Goal: Task Accomplishment & Management: Complete application form

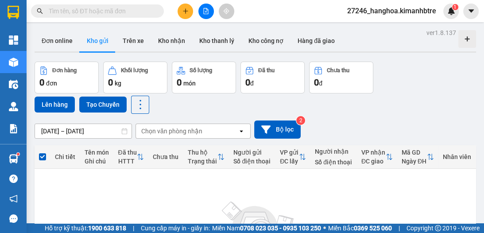
scroll to position [124, 0]
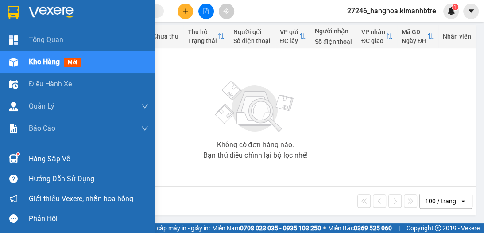
click at [33, 65] on span "Kho hàng" at bounding box center [44, 62] width 31 height 8
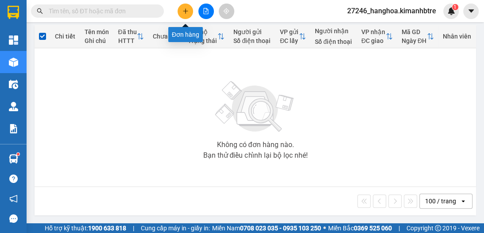
click at [181, 12] on button at bounding box center [186, 12] width 16 height 16
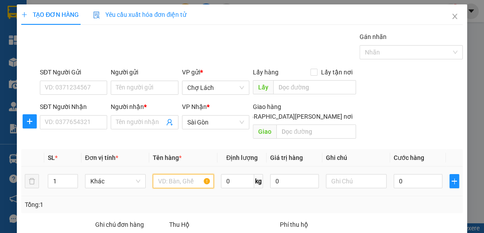
click at [182, 174] on input "text" at bounding box center [183, 181] width 61 height 14
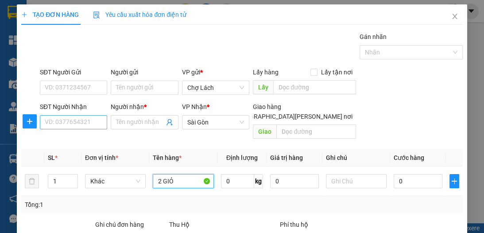
type input "2 GIỎ"
click at [74, 121] on input "SĐT Người Nhận" at bounding box center [73, 122] width 67 height 14
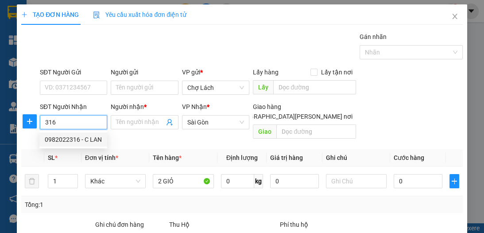
click at [72, 140] on div "0982022316 - C LAN" at bounding box center [73, 140] width 57 height 10
type input "0982022316"
type input "C LAN"
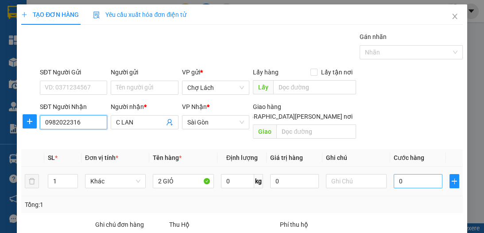
type input "0982022316"
click at [394, 174] on input "0" at bounding box center [418, 181] width 49 height 14
type input "80"
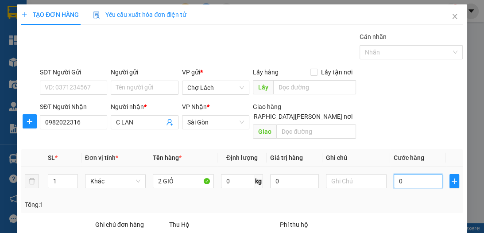
type input "80"
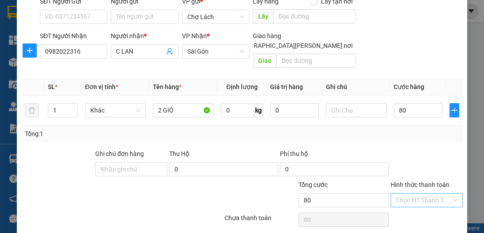
click at [425, 194] on input "Hình thức thanh toán" at bounding box center [423, 200] width 55 height 13
type input "80.000"
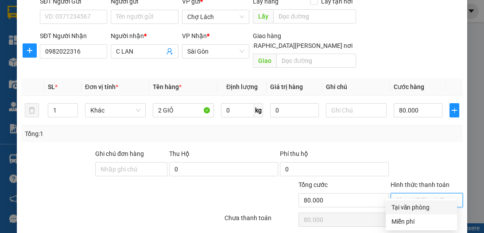
click at [407, 205] on div "Tại văn phòng" at bounding box center [421, 207] width 61 height 10
type input "0"
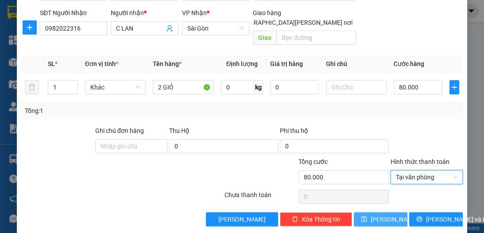
click at [388, 212] on button "[PERSON_NAME]" at bounding box center [381, 219] width 54 height 14
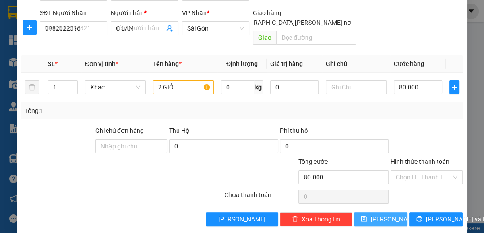
type input "0"
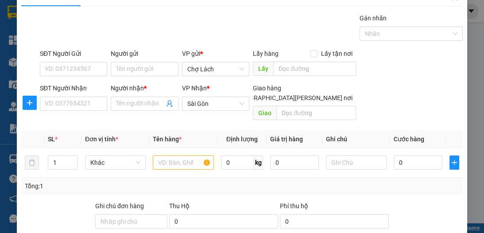
scroll to position [0, 0]
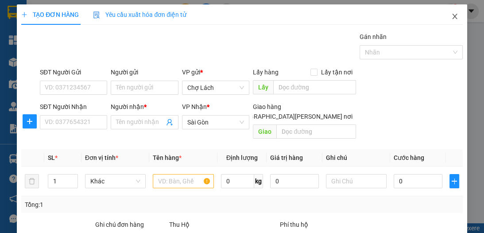
click at [452, 16] on icon "close" at bounding box center [454, 16] width 5 height 5
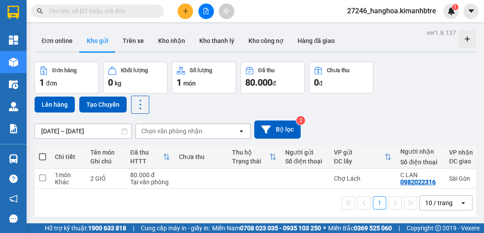
click at [181, 14] on button at bounding box center [186, 12] width 16 height 16
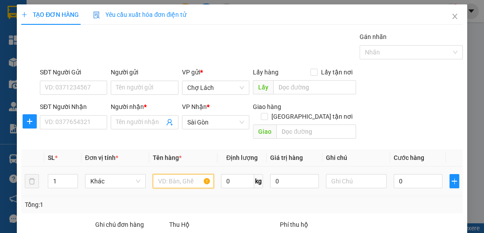
click at [185, 174] on input "text" at bounding box center [183, 181] width 61 height 14
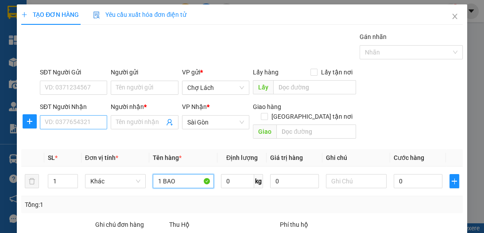
type input "1 BAO"
click at [86, 123] on input "SĐT Người Nhận" at bounding box center [73, 122] width 67 height 14
type input "0913"
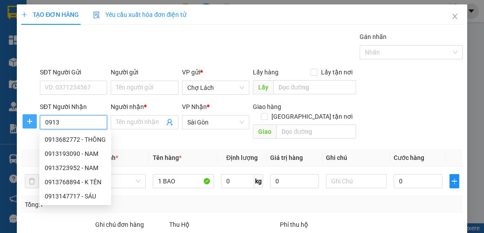
drag, startPoint x: 87, startPoint y: 122, endPoint x: 34, endPoint y: 122, distance: 52.7
click at [34, 122] on div "SĐT Người Nhận 0913 Người nhận * Tên người nhận VP Nhận * Sài Gòn Giao hàng G…" at bounding box center [241, 122] width 443 height 41
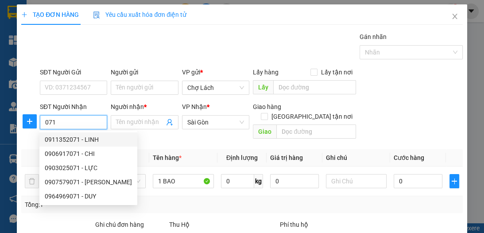
click at [67, 140] on div "0911352071 - LINH" at bounding box center [88, 140] width 87 height 10
type input "0911352071"
type input "LINH"
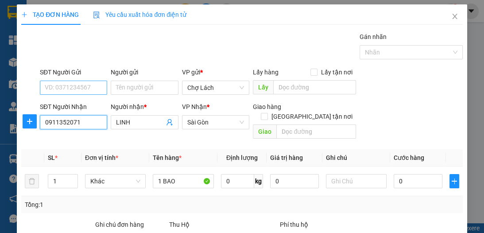
type input "0911352071"
click at [90, 92] on input "SĐT Người Gửi" at bounding box center [73, 88] width 67 height 14
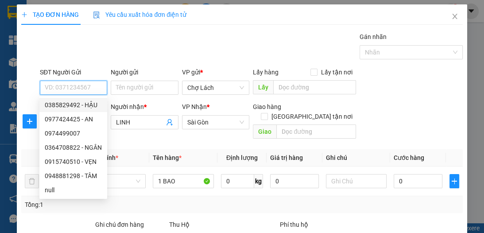
click at [85, 110] on div "0385829492 - HẬU" at bounding box center [73, 105] width 68 height 14
type input "0385829492"
type input "HẬU"
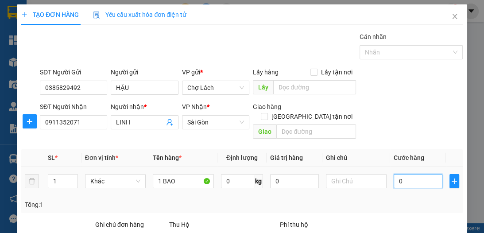
click at [395, 174] on input "0" at bounding box center [418, 181] width 49 height 14
click at [394, 174] on input "0" at bounding box center [418, 181] width 49 height 14
type input "30"
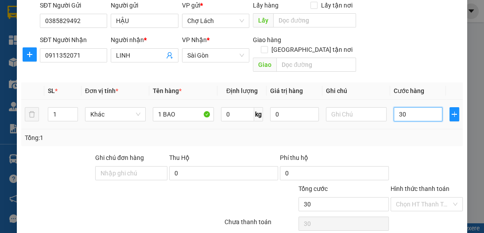
scroll to position [82, 0]
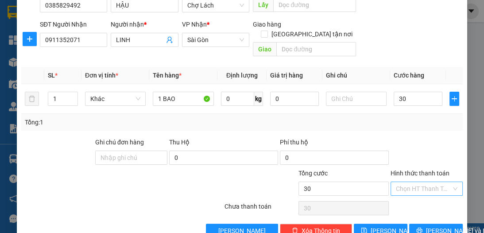
click at [406, 182] on input "Hình thức thanh toán" at bounding box center [423, 188] width 55 height 13
type input "30.000"
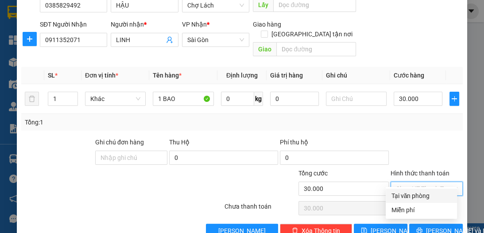
click at [409, 194] on div "Tại văn phòng" at bounding box center [421, 196] width 61 height 10
click at [409, 199] on div "Chọn HT Thanh Toán" at bounding box center [427, 208] width 74 height 18
type input "0"
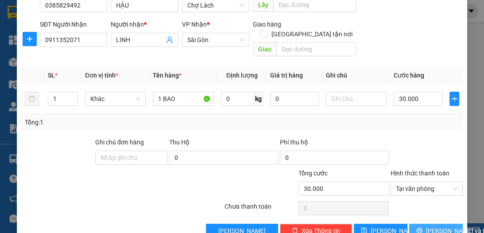
click at [436, 226] on span "[PERSON_NAME] và In" at bounding box center [457, 231] width 62 height 10
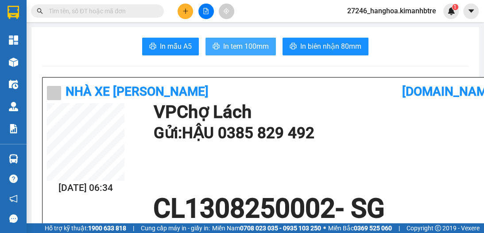
click at [248, 48] on span "In tem 100mm" at bounding box center [246, 46] width 46 height 11
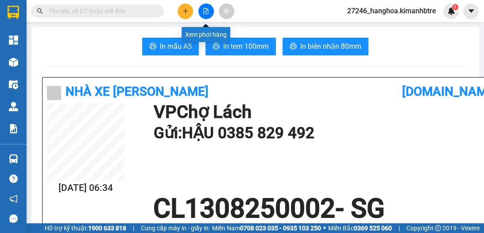
click at [203, 15] on button at bounding box center [206, 12] width 16 height 16
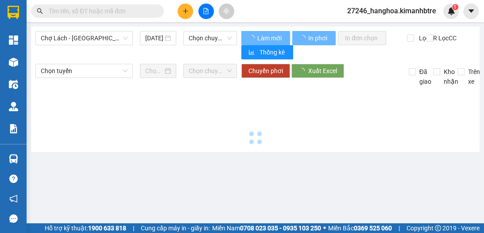
type input "13/08/2025"
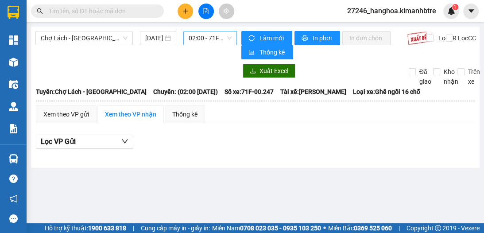
click at [199, 36] on span "02:00 - 71F-00.247" at bounding box center [210, 37] width 43 height 13
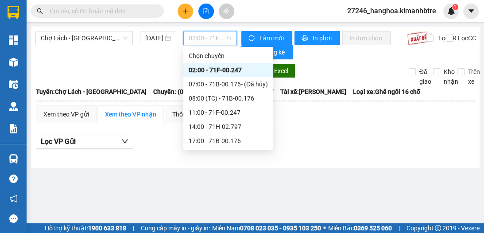
click at [205, 69] on div "02:00 - 71F-00.247" at bounding box center [228, 70] width 79 height 10
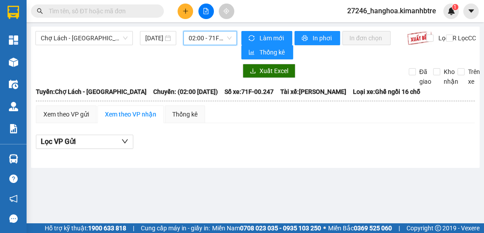
click at [209, 39] on span "02:00 - 71F-00.247" at bounding box center [210, 37] width 43 height 13
